Goal: Task Accomplishment & Management: Use online tool/utility

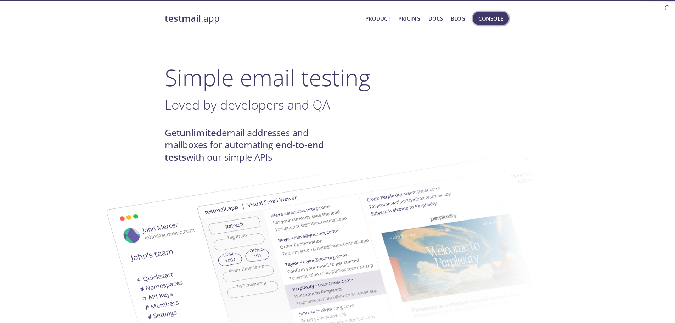
click at [487, 22] on span "Console" at bounding box center [491, 18] width 25 height 9
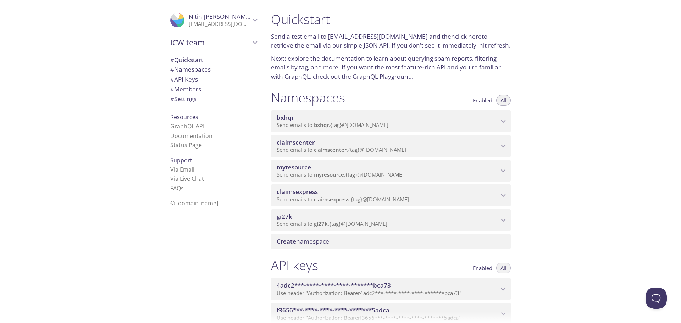
click at [340, 172] on span "myresource" at bounding box center [329, 174] width 30 height 7
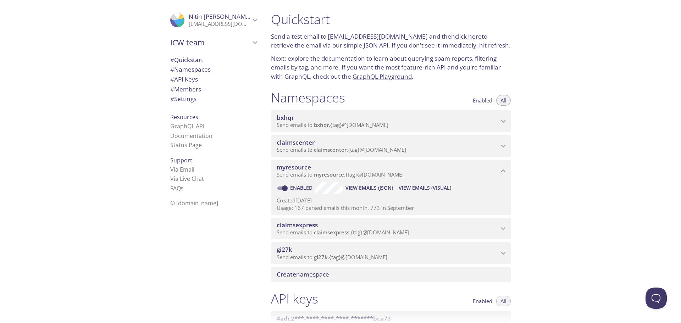
click at [437, 187] on span "View Emails (Visual)" at bounding box center [425, 188] width 52 height 9
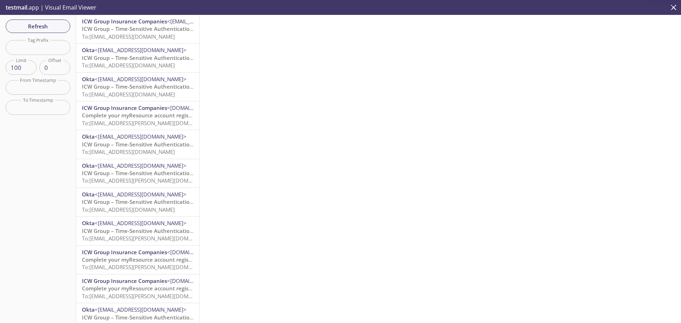
click at [46, 26] on span "Refresh" at bounding box center [37, 26] width 53 height 9
click at [123, 33] on span "To: [EMAIL_ADDRESS][DOMAIN_NAME]" at bounding box center [128, 36] width 93 height 7
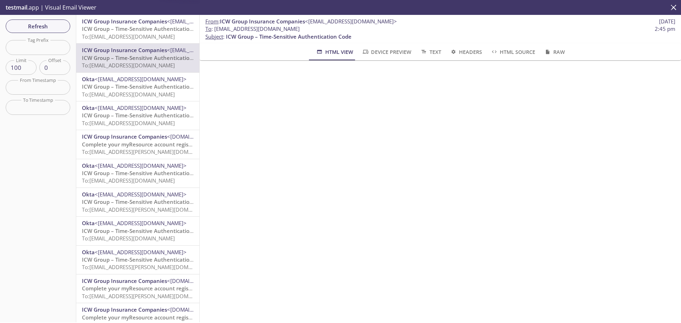
click at [42, 26] on span "Refresh" at bounding box center [37, 26] width 53 height 9
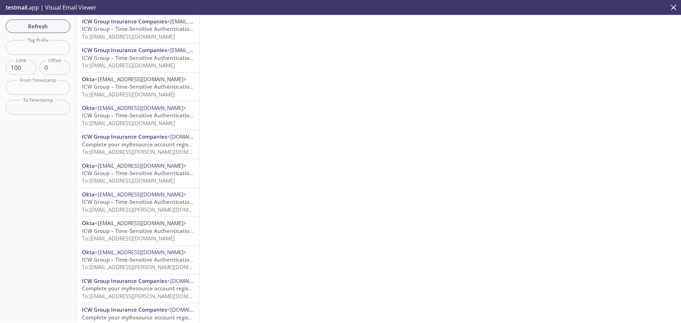
click at [111, 29] on span "ICW Group – Time-Sensitive Authentication Code" at bounding box center [145, 28] width 126 height 7
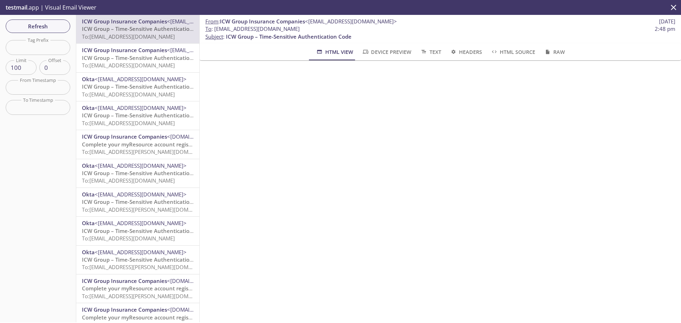
click at [43, 23] on span "Refresh" at bounding box center [37, 26] width 53 height 9
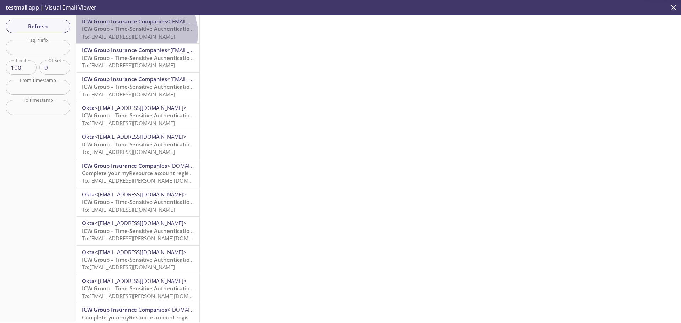
click at [136, 33] on span "To: myresource.paradise10stg@inbox.testmail.app" at bounding box center [128, 36] width 93 height 7
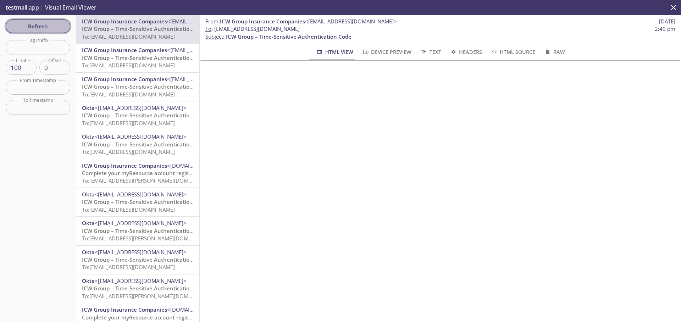
click at [55, 27] on span "Refresh" at bounding box center [37, 26] width 53 height 9
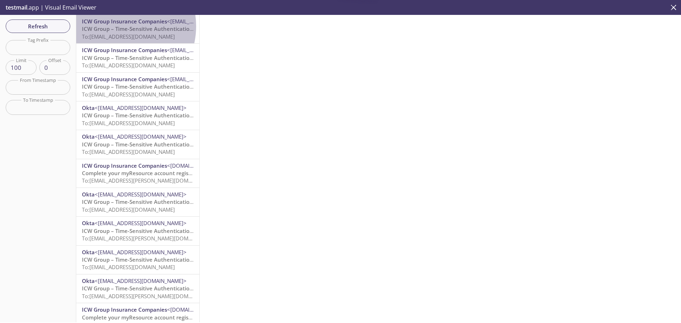
click at [118, 27] on span "ICW Group – Time-Sensitive Authentication Code" at bounding box center [145, 28] width 126 height 7
